Goal: Task Accomplishment & Management: Use online tool/utility

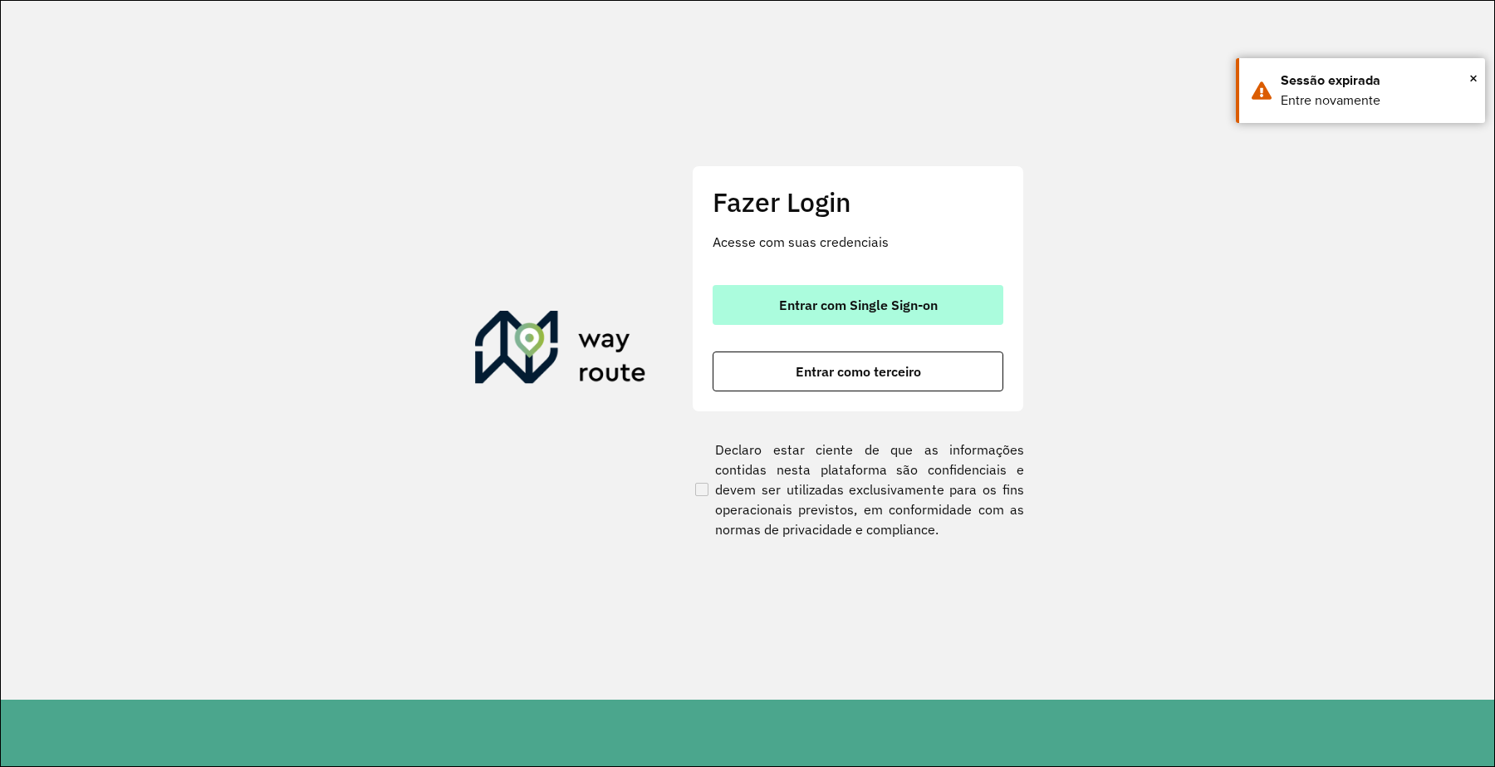
click at [891, 298] on span "Entrar com Single Sign-on" at bounding box center [858, 304] width 159 height 13
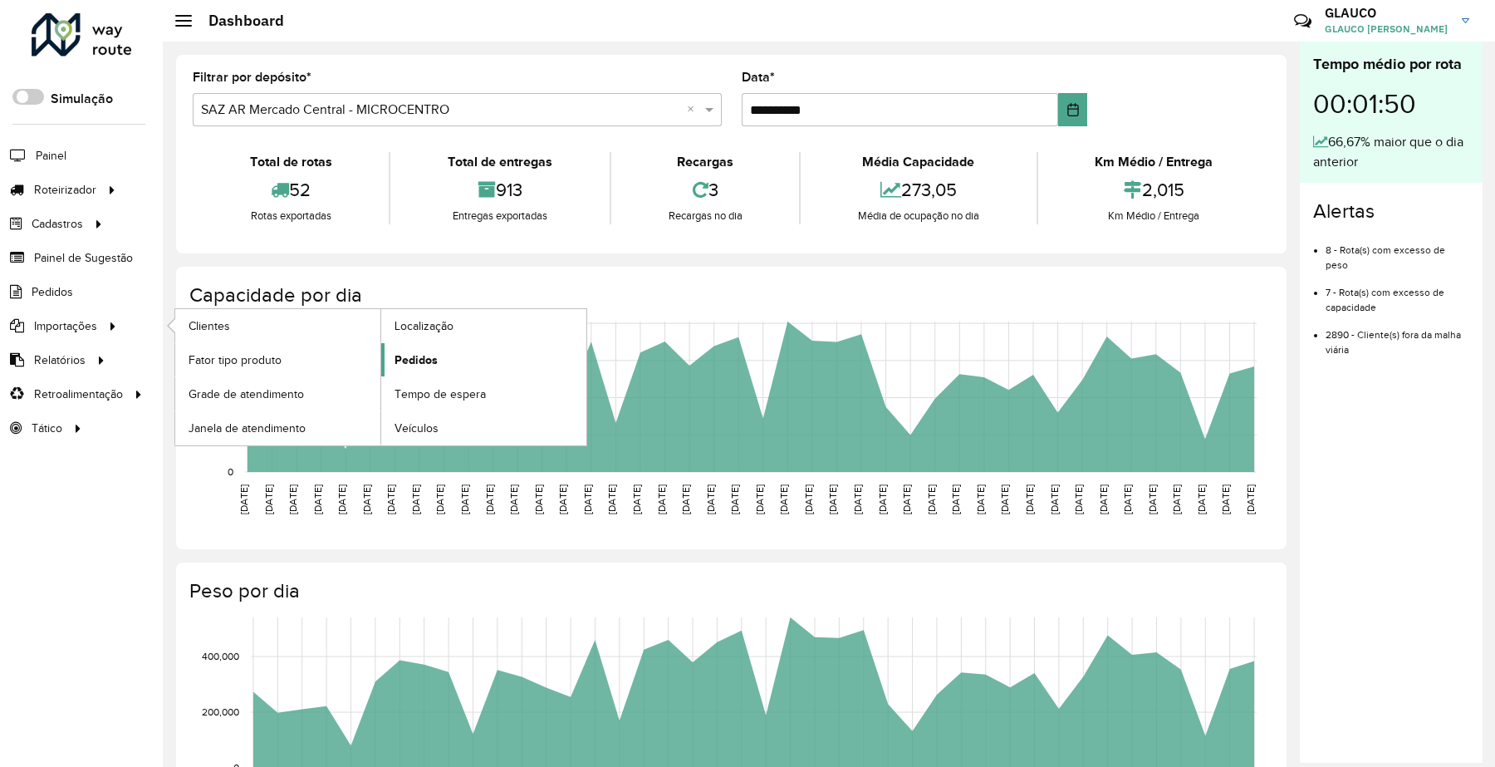
click at [395, 362] on span "Pedidos" at bounding box center [416, 359] width 43 height 17
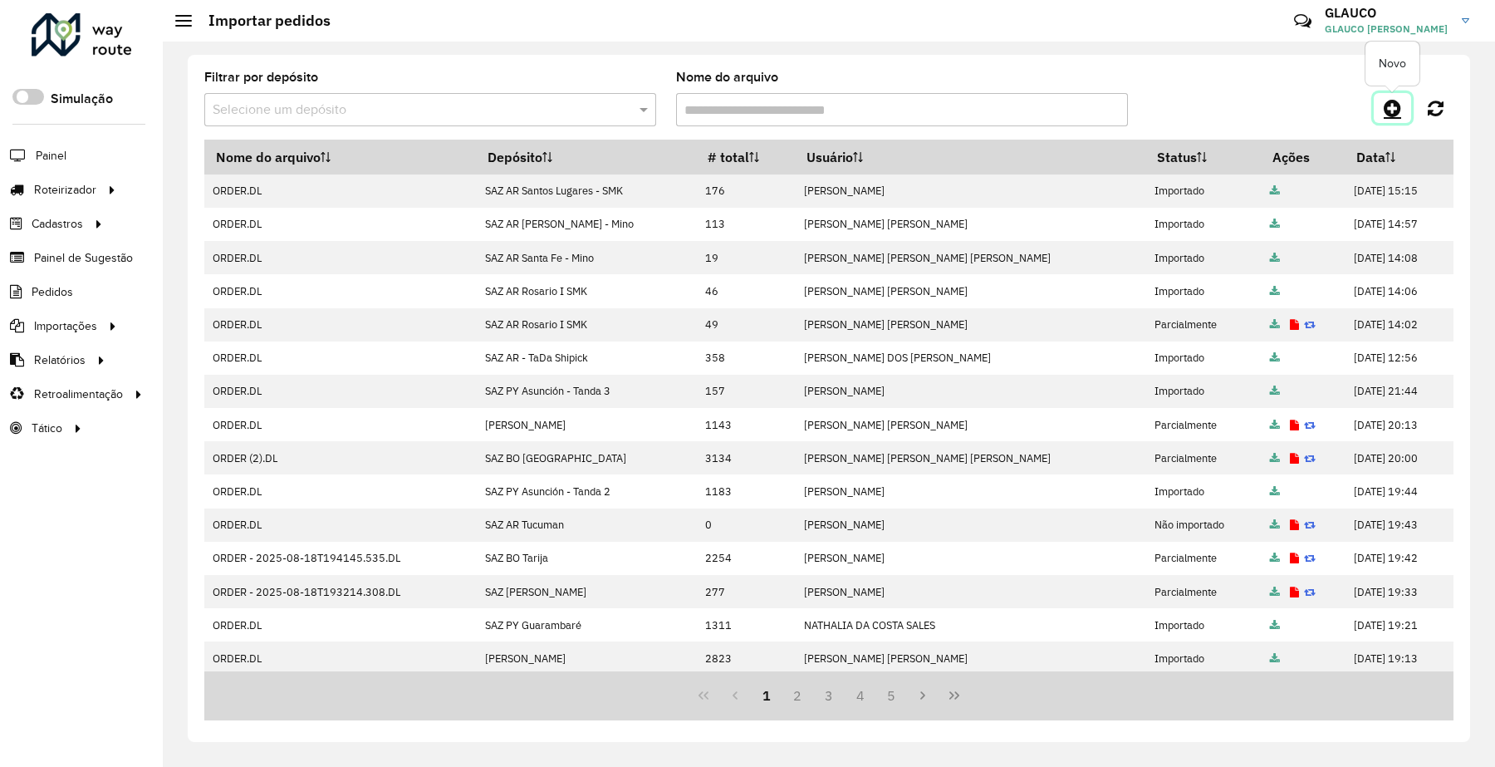
click at [1396, 110] on icon at bounding box center [1392, 108] width 17 height 20
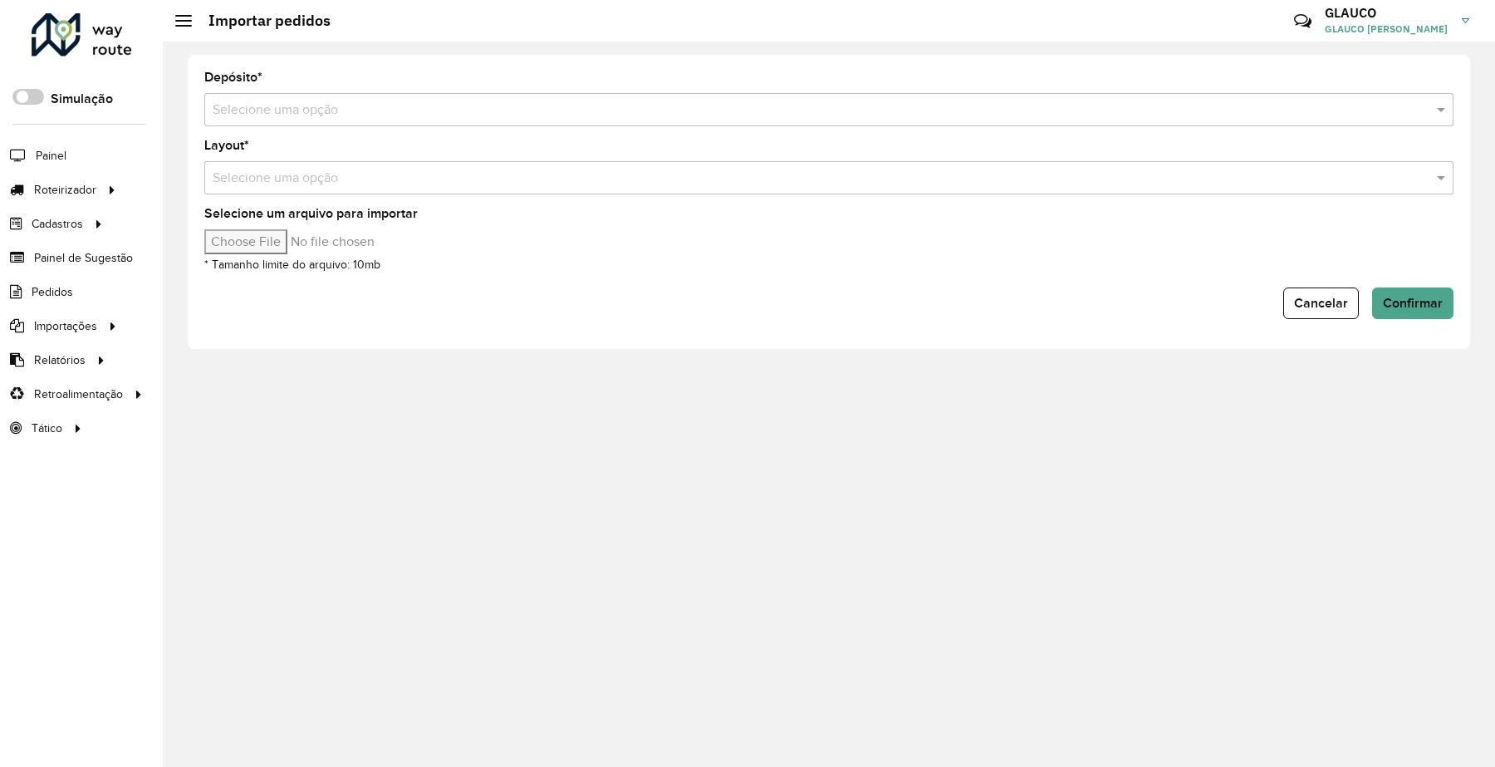
click at [341, 109] on input "text" at bounding box center [813, 111] width 1200 height 20
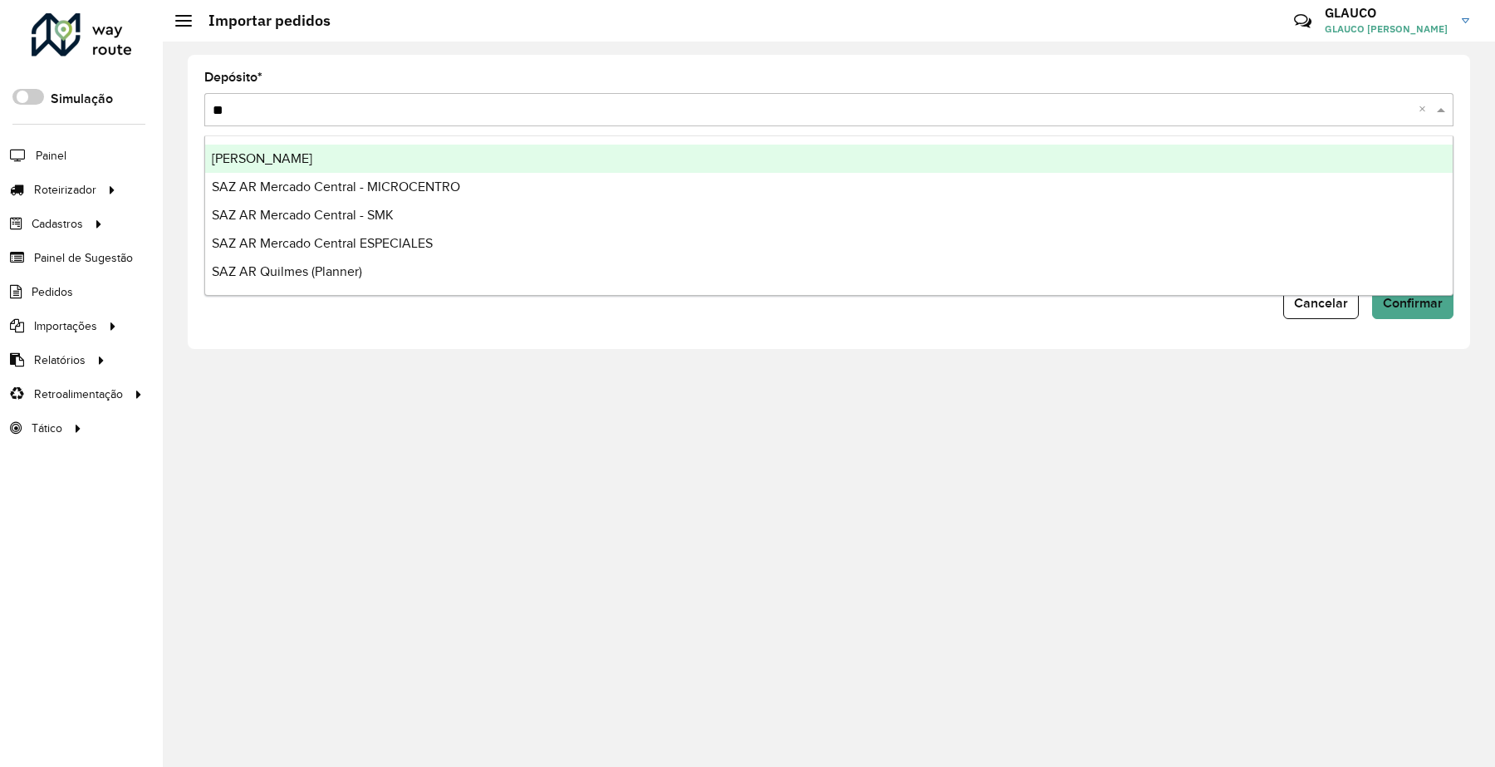
type input "***"
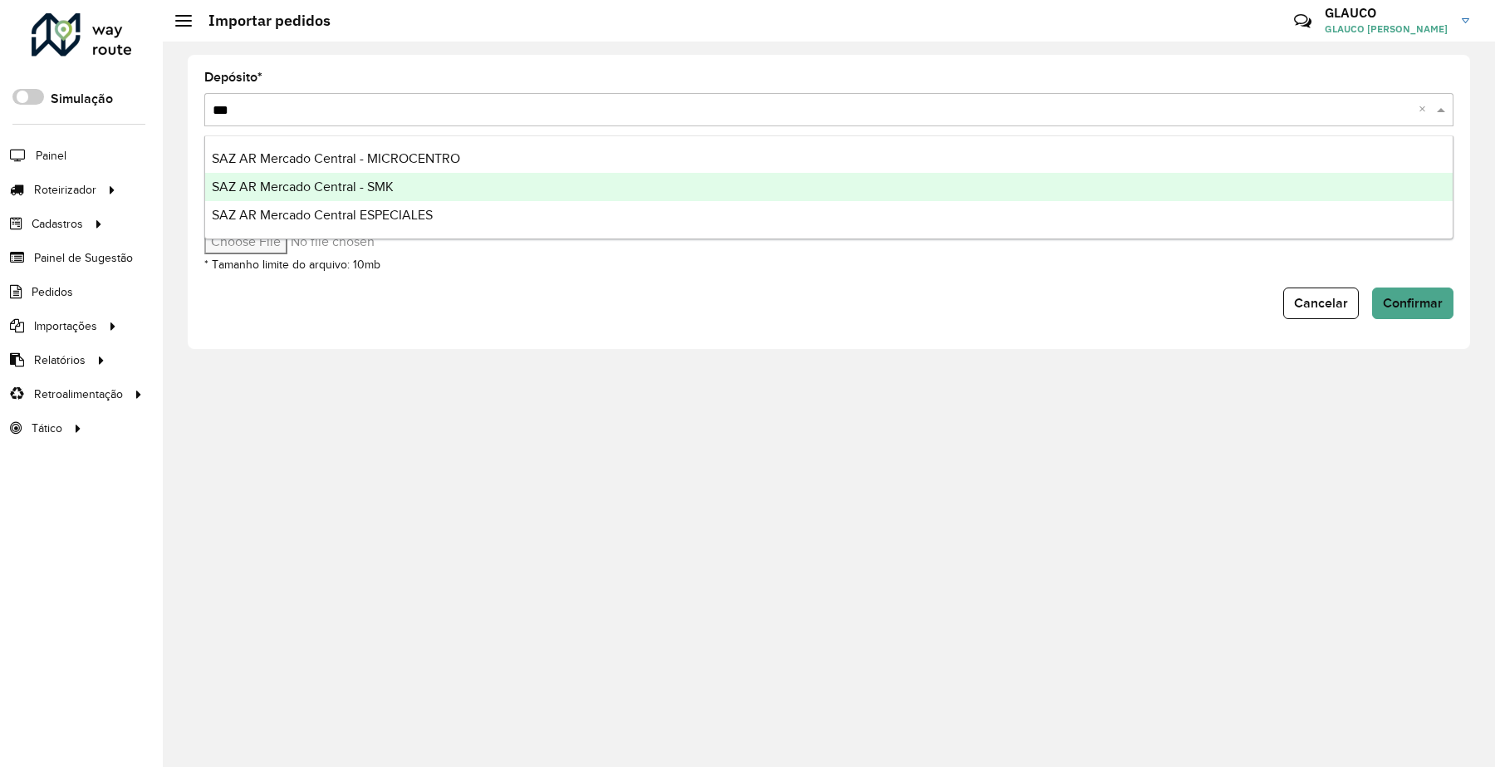
click at [329, 179] on span "SAZ AR Mercado Central - SMK" at bounding box center [303, 186] width 182 height 14
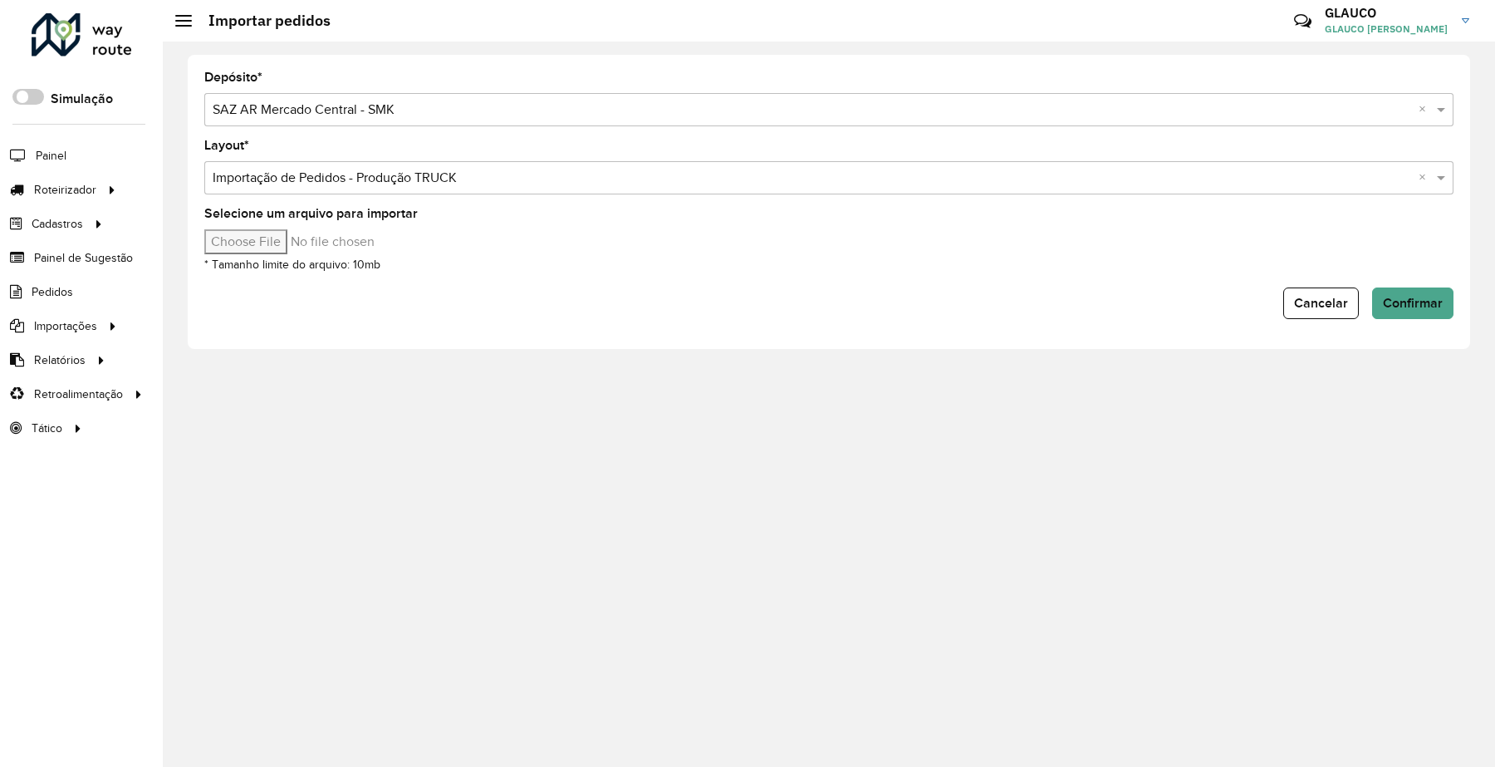
click at [262, 246] on input "Selecione um arquivo para importar" at bounding box center [345, 241] width 282 height 25
type input "**********"
click at [1387, 297] on span "Confirmar" at bounding box center [1413, 303] width 60 height 14
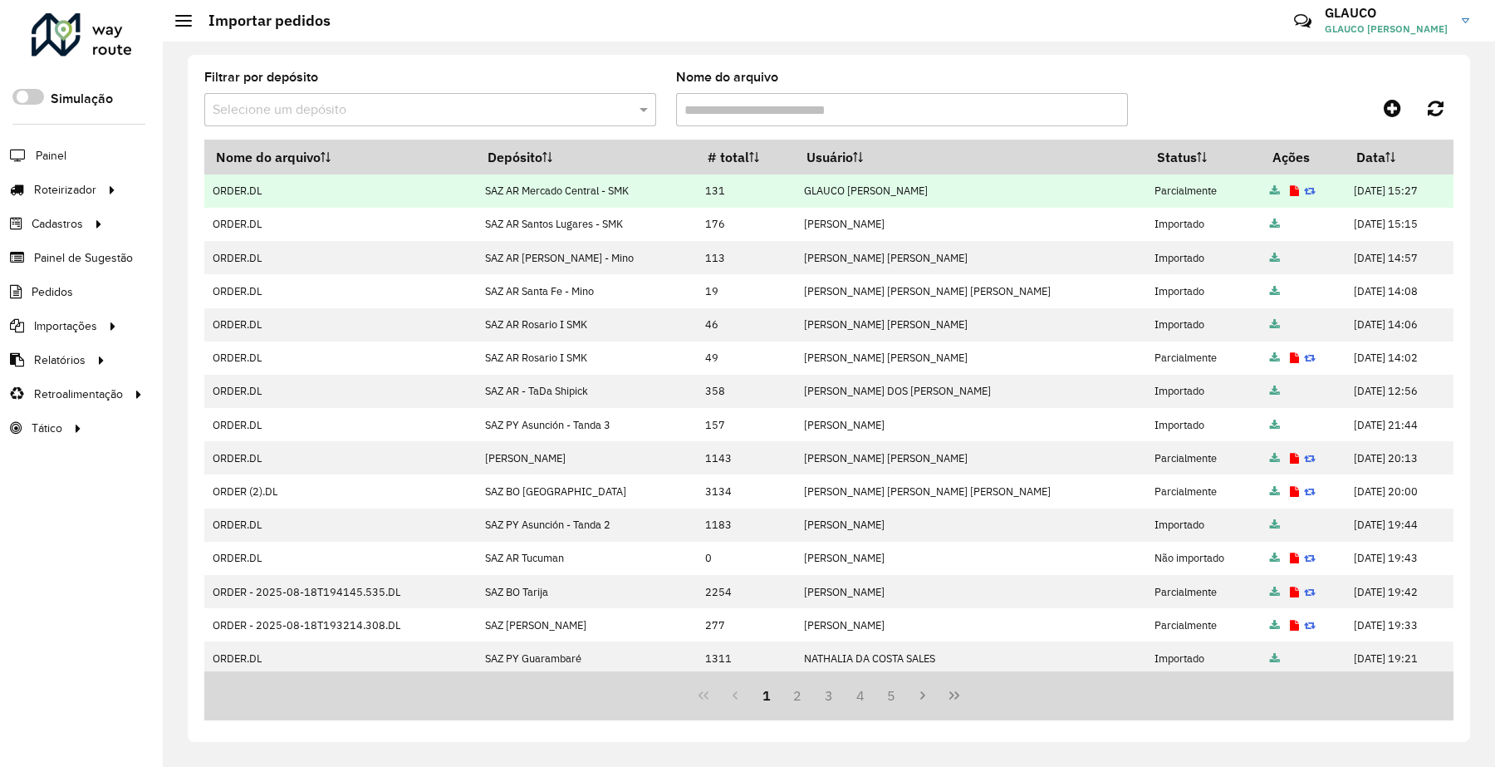
click at [1290, 192] on icon at bounding box center [1294, 191] width 9 height 11
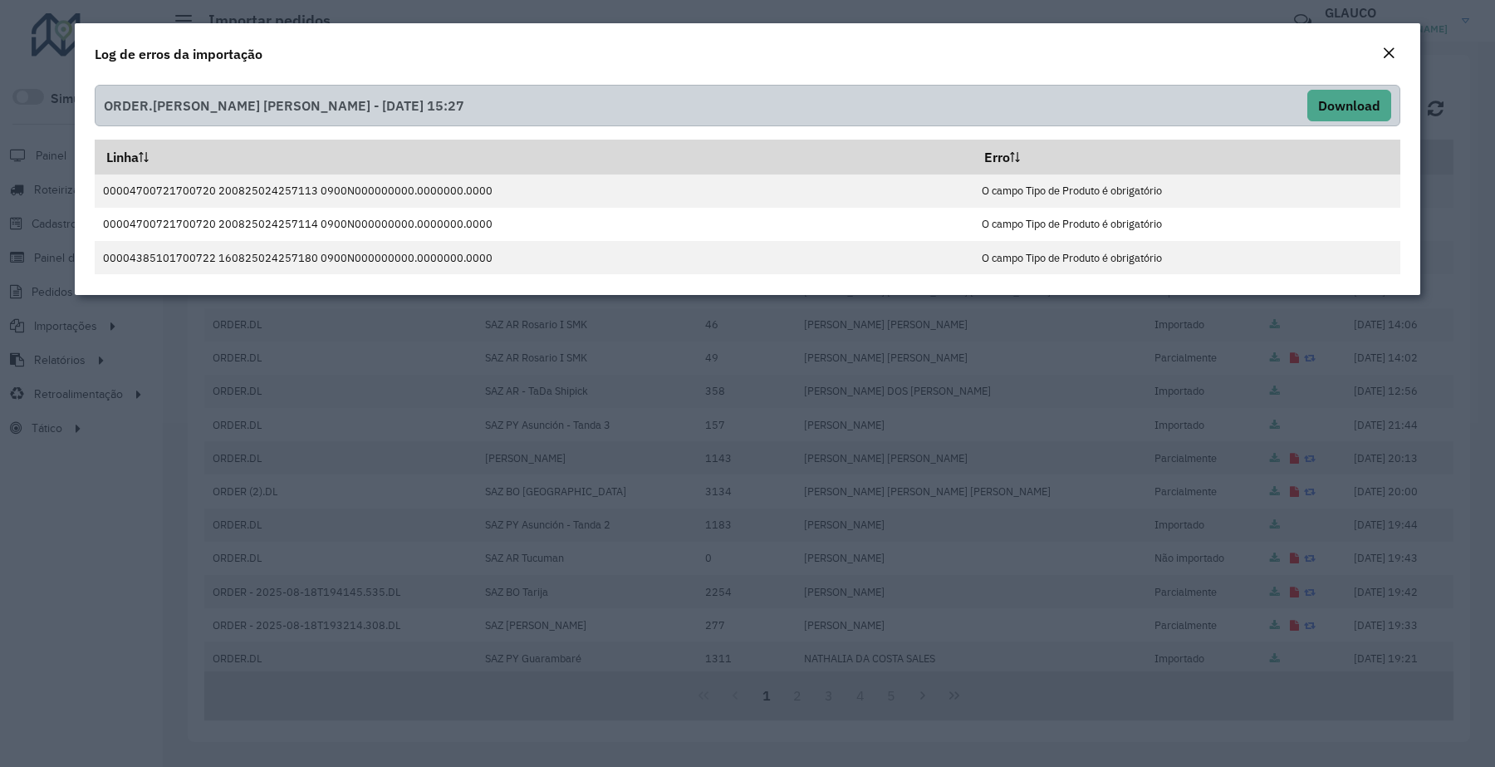
click at [1392, 43] on button "Close" at bounding box center [1388, 54] width 23 height 22
